Goal: Find specific page/section: Find specific page/section

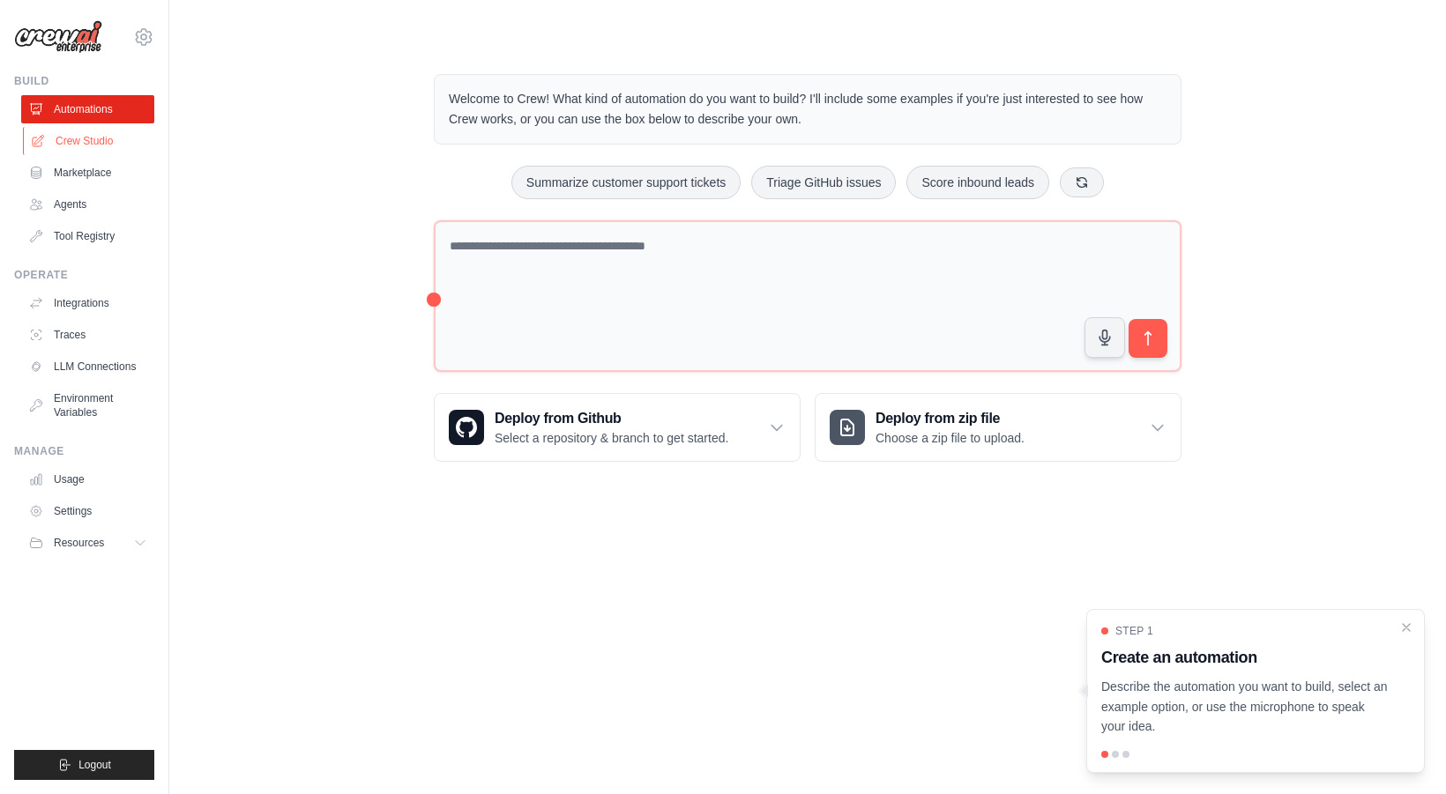
click at [92, 141] on link "Crew Studio" at bounding box center [89, 141] width 133 height 28
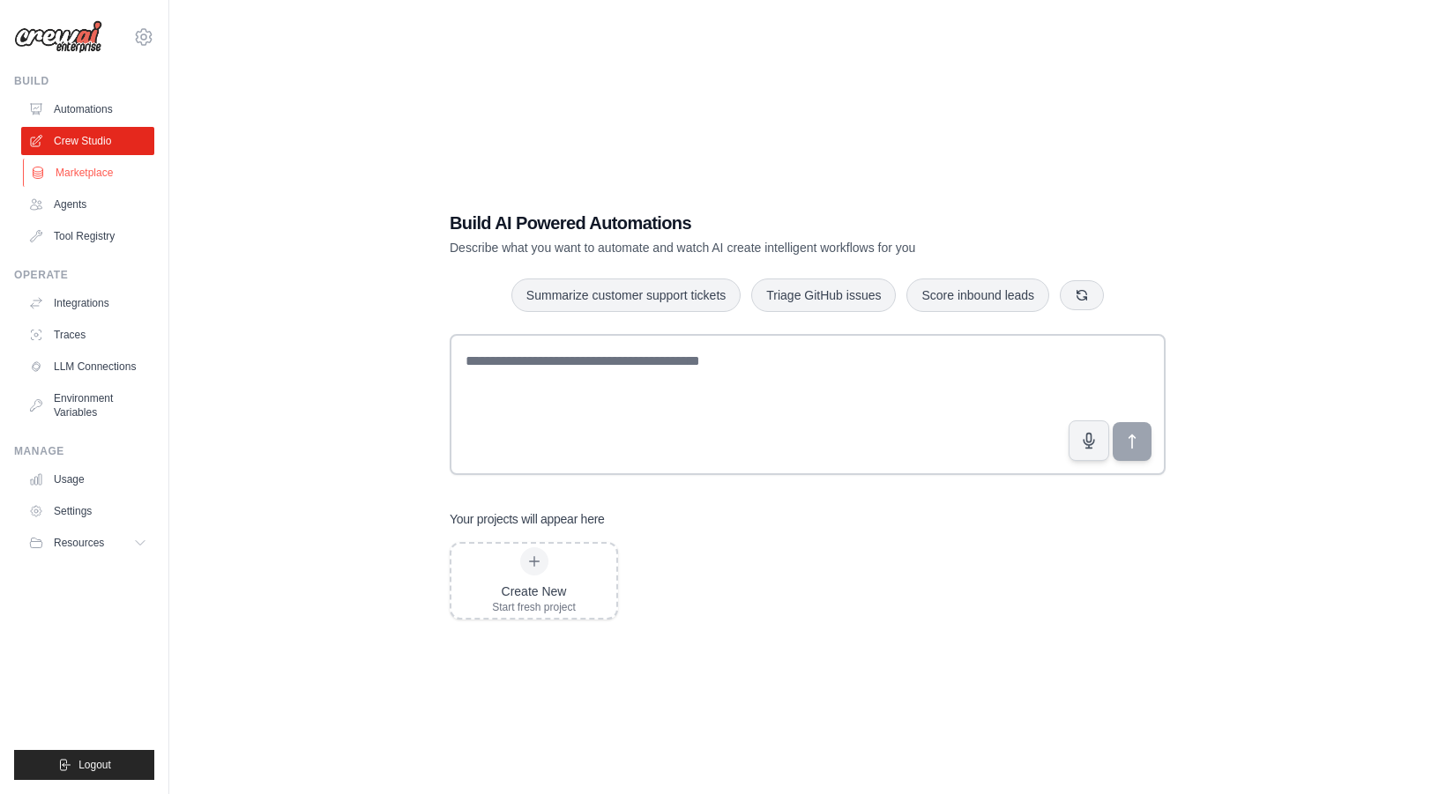
click at [89, 168] on link "Marketplace" at bounding box center [89, 173] width 133 height 28
